Goal: Task Accomplishment & Management: Manage account settings

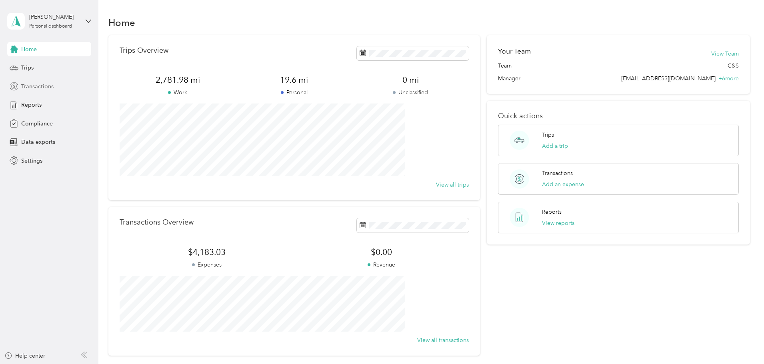
click at [34, 86] on span "Transactions" at bounding box center [37, 86] width 32 height 8
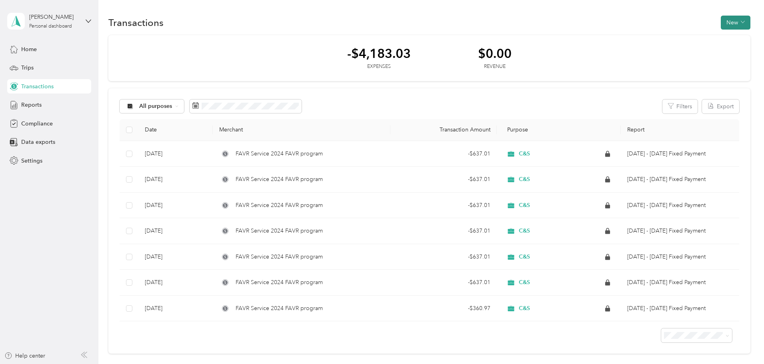
click at [721, 26] on button "New" at bounding box center [736, 23] width 30 height 14
click at [672, 32] on li "Expense" at bounding box center [674, 38] width 42 height 14
click at [670, 37] on span "Expense" at bounding box center [678, 38] width 22 height 8
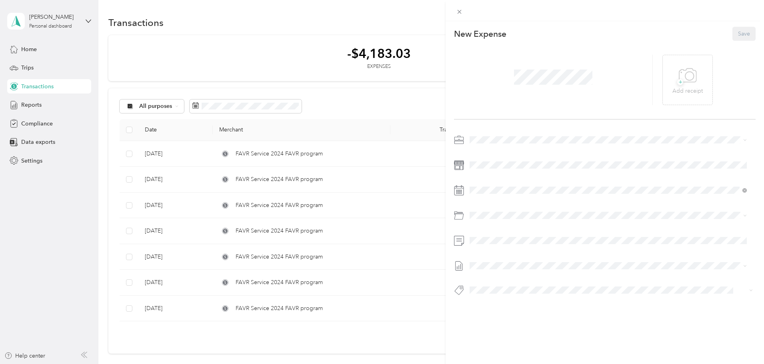
click at [478, 152] on span "C&S" at bounding box center [477, 153] width 11 height 7
click at [535, 283] on div at bounding box center [605, 218] width 302 height 168
click at [679, 80] on span "+" at bounding box center [680, 82] width 6 height 6
click at [677, 85] on span "+" at bounding box center [680, 82] width 6 height 6
drag, startPoint x: 635, startPoint y: 67, endPoint x: 643, endPoint y: 70, distance: 8.4
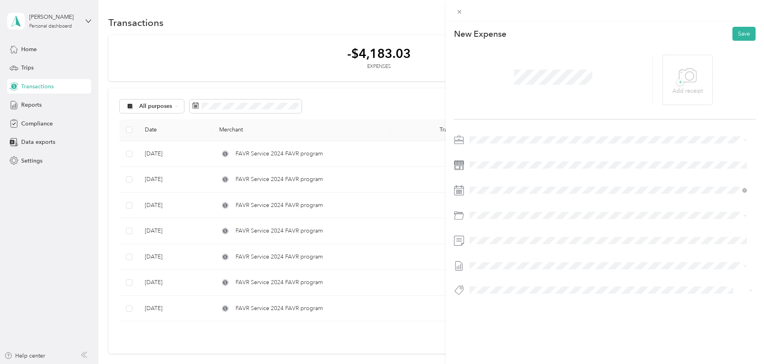
click at [642, 70] on div at bounding box center [553, 80] width 199 height 50
click at [686, 69] on icon at bounding box center [688, 76] width 18 height 22
click at [740, 40] on button "Save" at bounding box center [743, 34] width 23 height 14
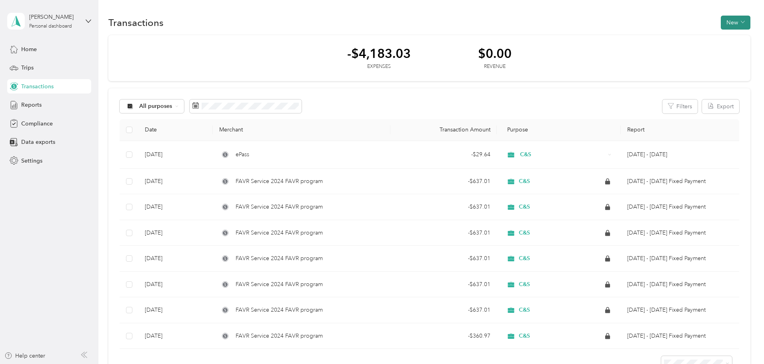
drag, startPoint x: 704, startPoint y: 21, endPoint x: 678, endPoint y: 29, distance: 26.7
click at [678, 29] on div "Transactions New" at bounding box center [429, 22] width 642 height 17
click at [721, 28] on button "New" at bounding box center [736, 23] width 30 height 14
click at [678, 38] on span "Expense" at bounding box center [678, 38] width 22 height 8
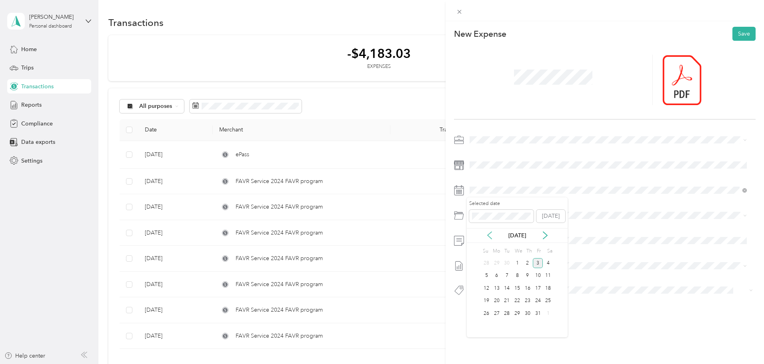
click at [488, 235] on icon at bounding box center [490, 235] width 4 height 7
click at [530, 261] on div "4" at bounding box center [527, 263] width 10 height 10
click at [745, 35] on button "Save" at bounding box center [743, 34] width 23 height 14
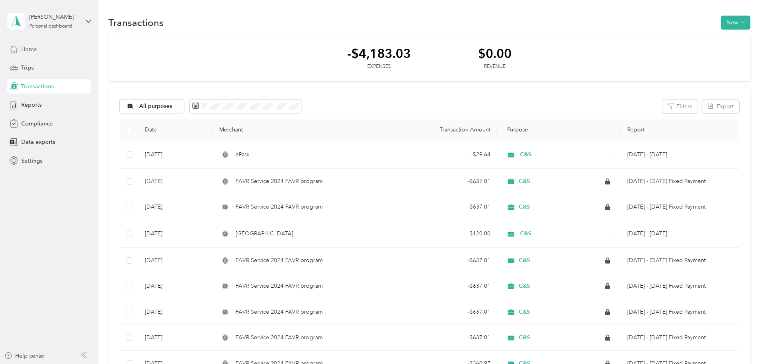
click at [28, 50] on span "Home" at bounding box center [29, 49] width 16 height 8
